Goal: Transaction & Acquisition: Purchase product/service

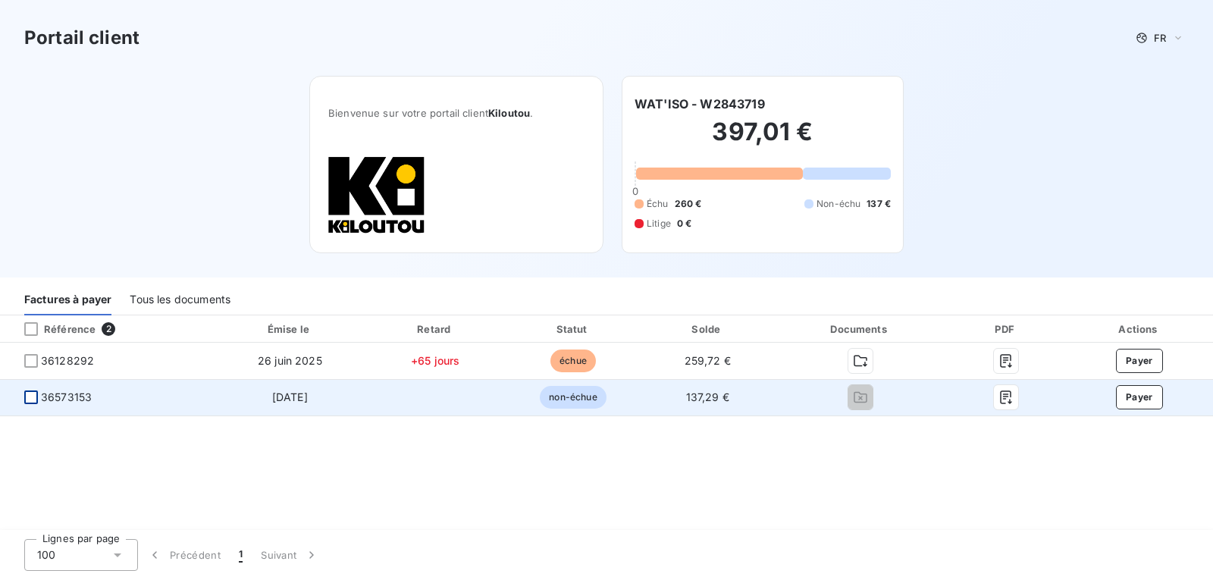
click at [25, 393] on div at bounding box center [31, 397] width 14 height 14
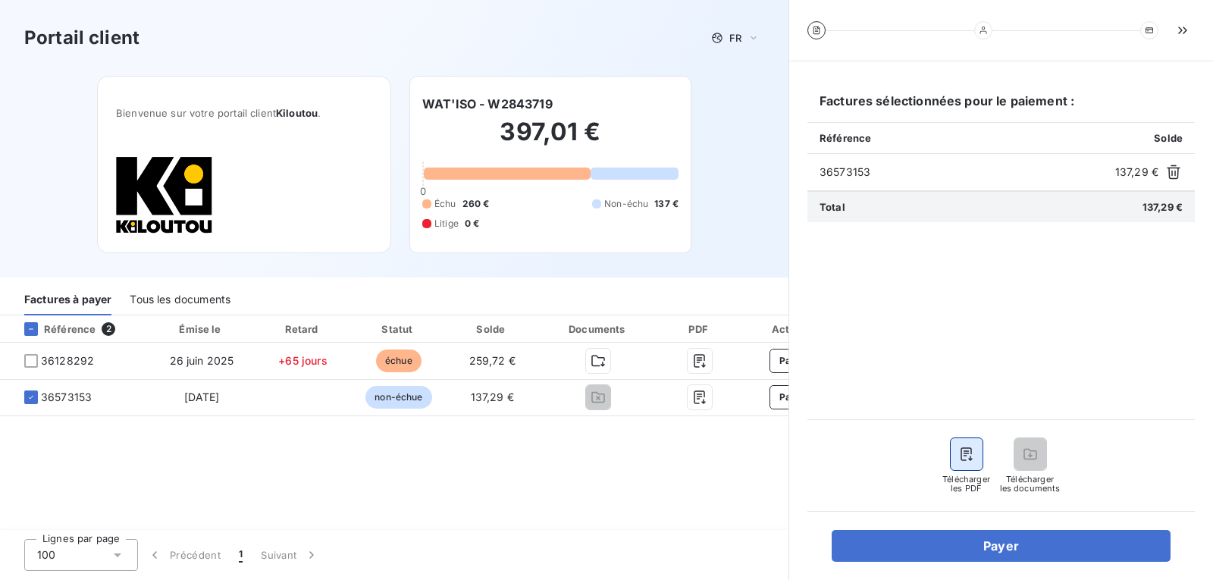
click at [966, 454] on icon "button" at bounding box center [966, 453] width 15 height 15
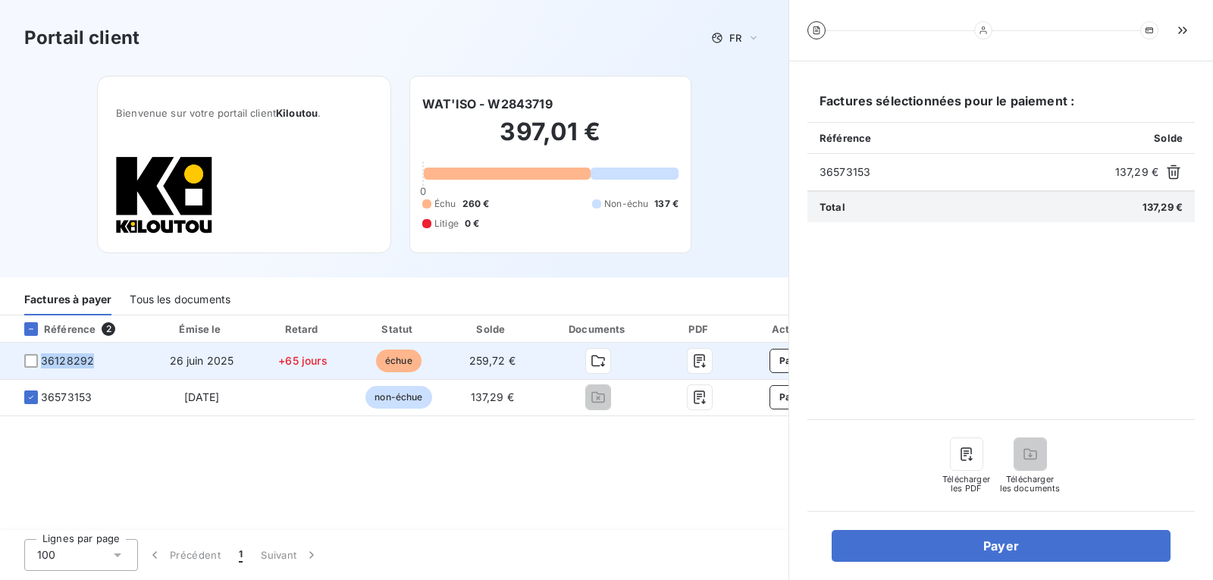
drag, startPoint x: 102, startPoint y: 362, endPoint x: 42, endPoint y: 361, distance: 60.6
click at [42, 361] on span "36128292" at bounding box center [74, 360] width 124 height 15
copy span "36128292"
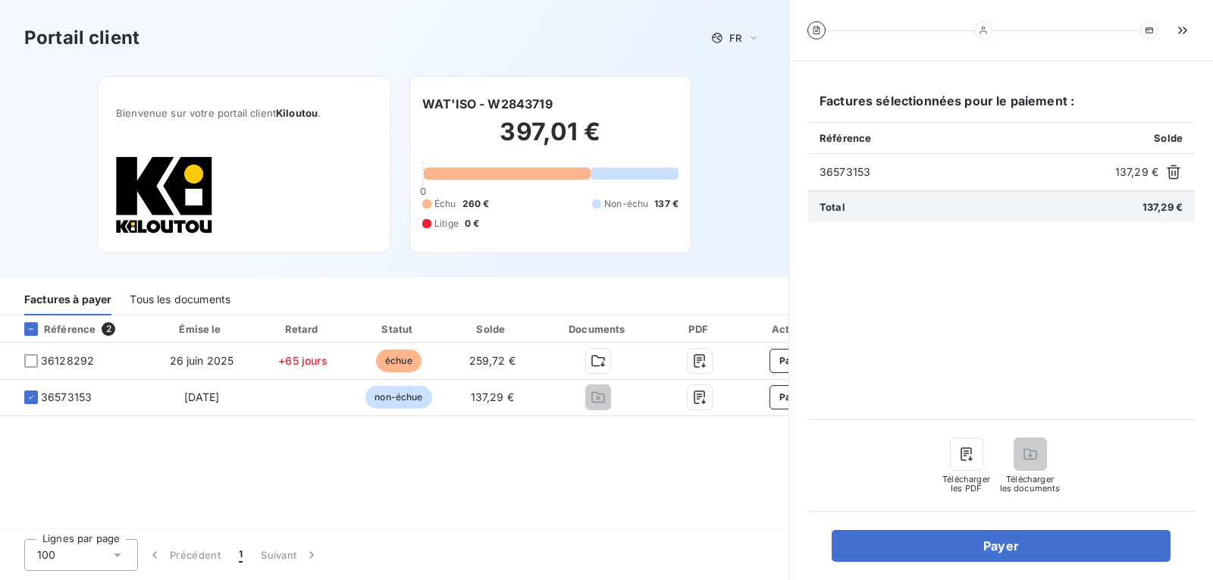
drag, startPoint x: 601, startPoint y: 30, endPoint x: 600, endPoint y: 45, distance: 15.2
click at [601, 30] on div "Portail client FR" at bounding box center [394, 37] width 740 height 27
click at [506, 476] on div "Référence 2 Émise le Retard Statut Solde Documents PDF Actions 36128292 [DATE] …" at bounding box center [394, 423] width 788 height 216
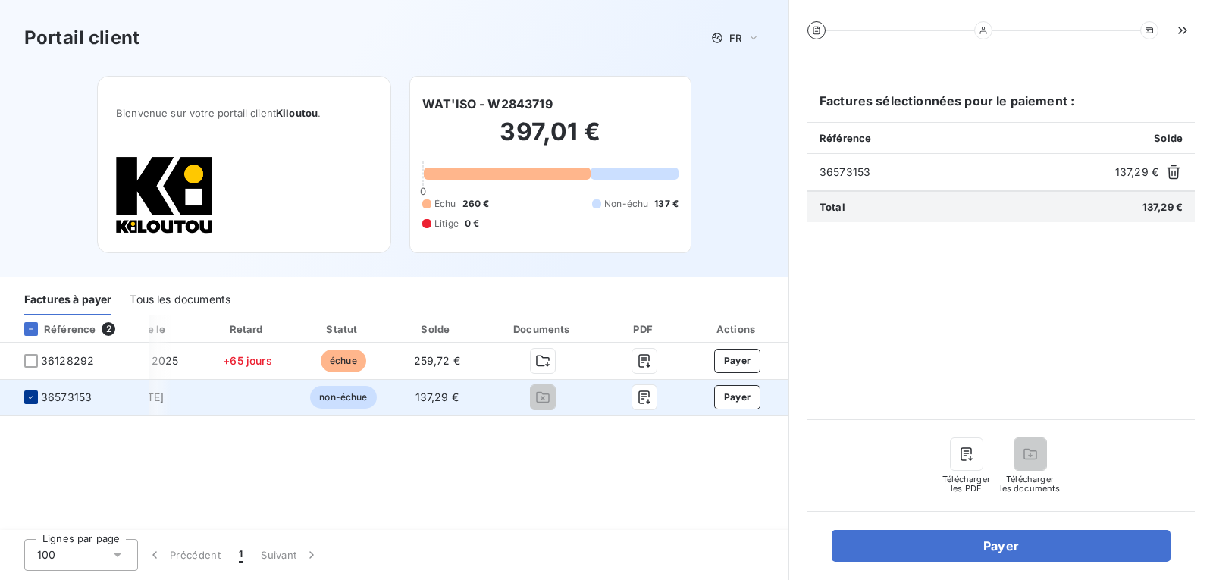
click at [34, 393] on icon at bounding box center [31, 397] width 9 height 9
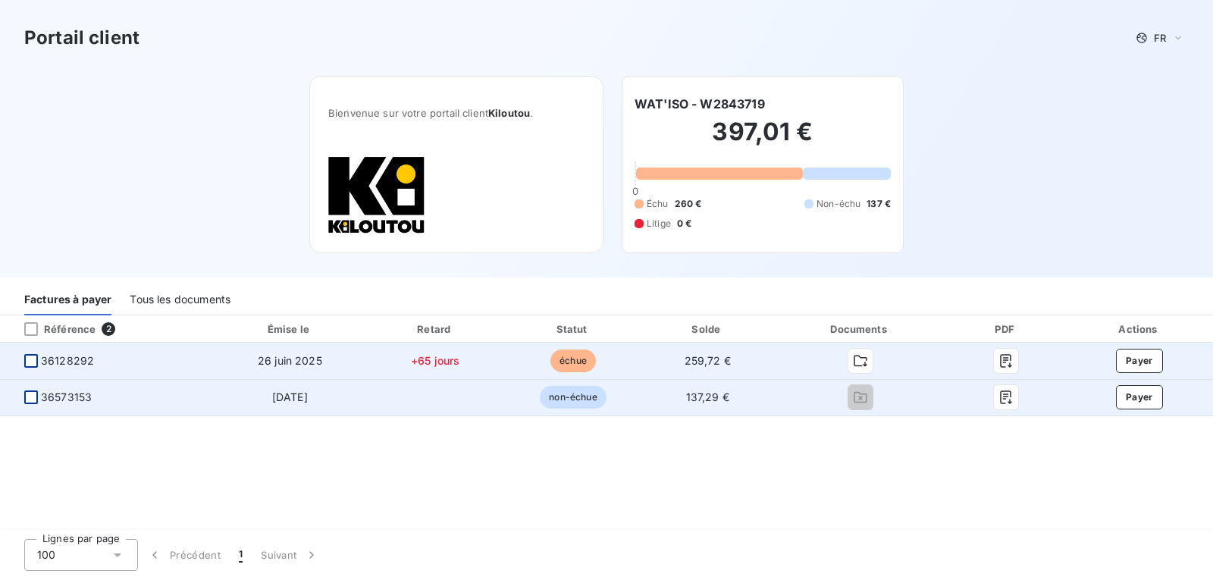
click at [30, 365] on div at bounding box center [31, 361] width 14 height 14
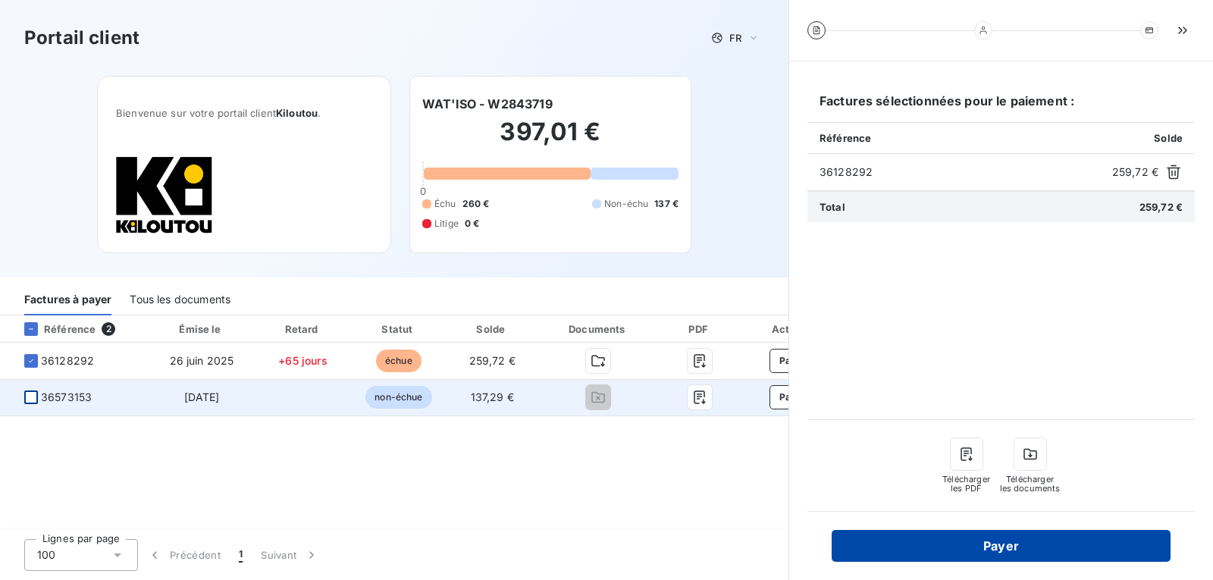
click at [934, 556] on button "Payer" at bounding box center [1001, 546] width 339 height 32
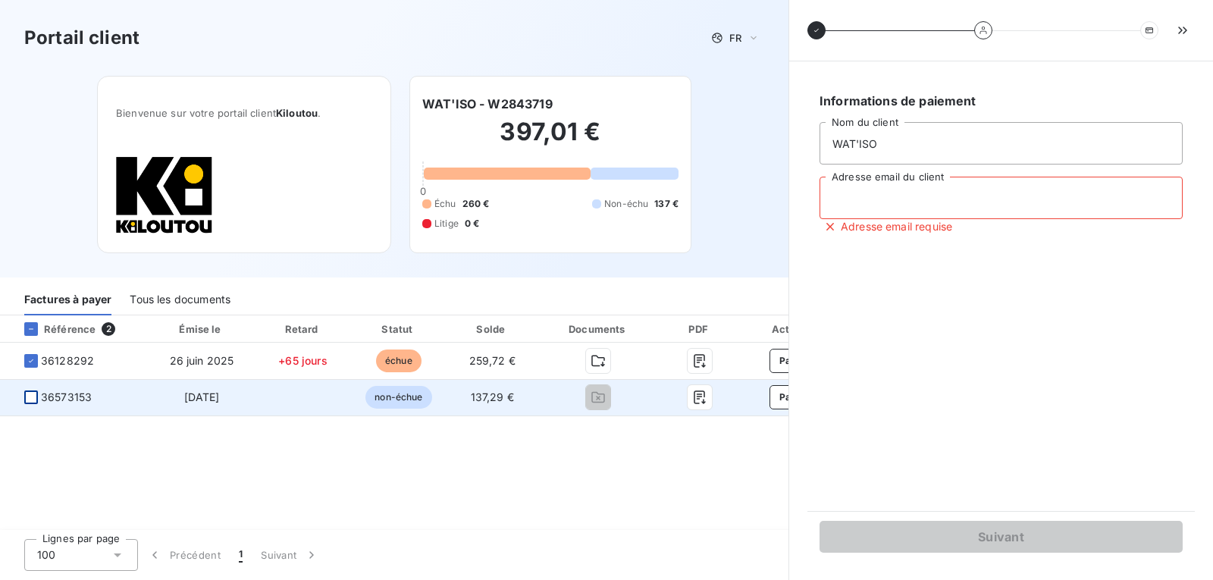
click at [895, 188] on input "Adresse email du client" at bounding box center [1000, 198] width 363 height 42
type input "[PERSON_NAME][EMAIL_ADDRESS][DOMAIN_NAME]"
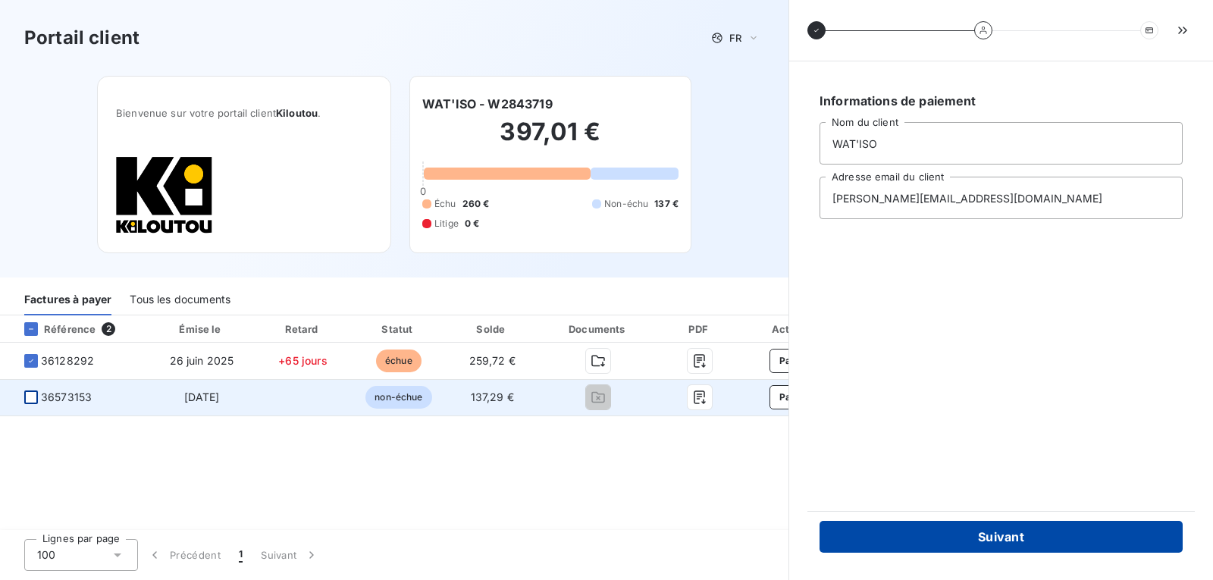
click at [979, 537] on button "Suivant" at bounding box center [1000, 537] width 363 height 32
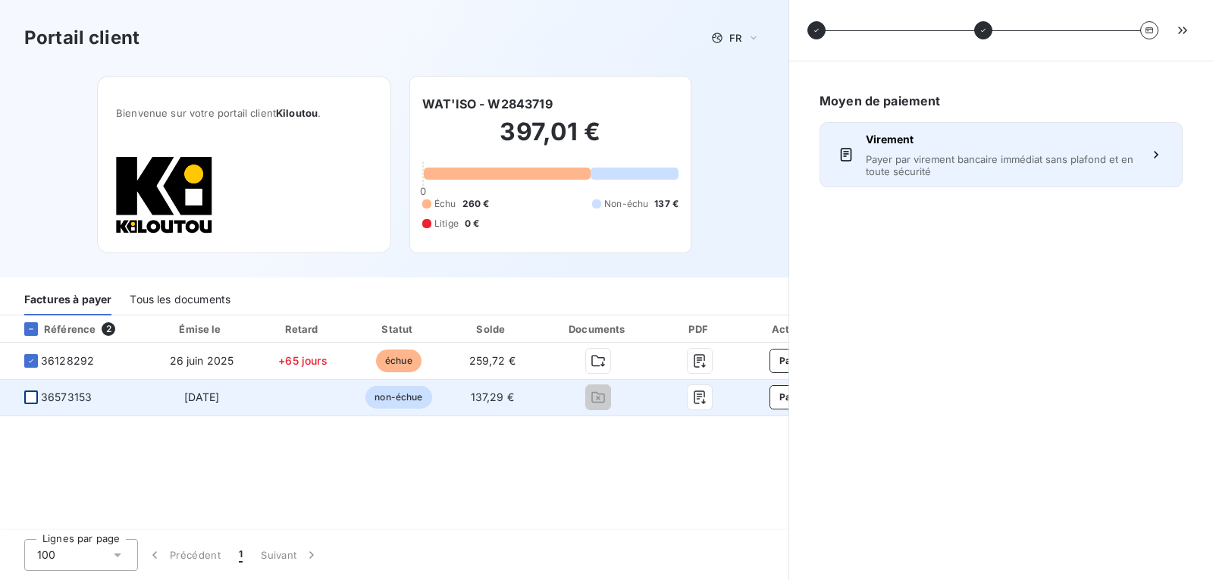
click at [918, 155] on span "Payer par virement bancaire immédiat sans plafond et en toute sécurité" at bounding box center [1001, 165] width 271 height 24
